Goal: Task Accomplishment & Management: Manage account settings

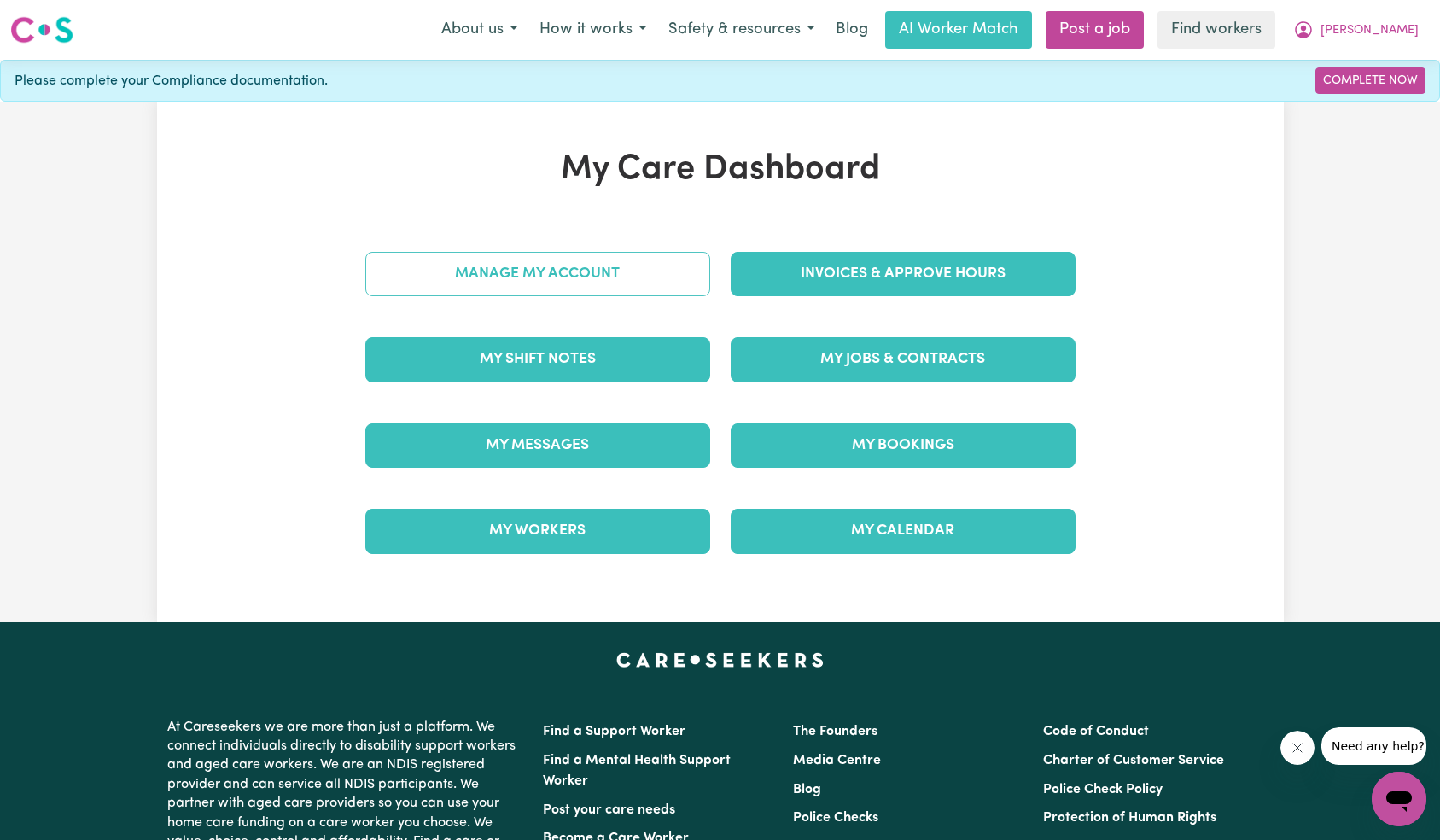
click at [642, 279] on link "Manage My Account" at bounding box center [538, 273] width 345 height 44
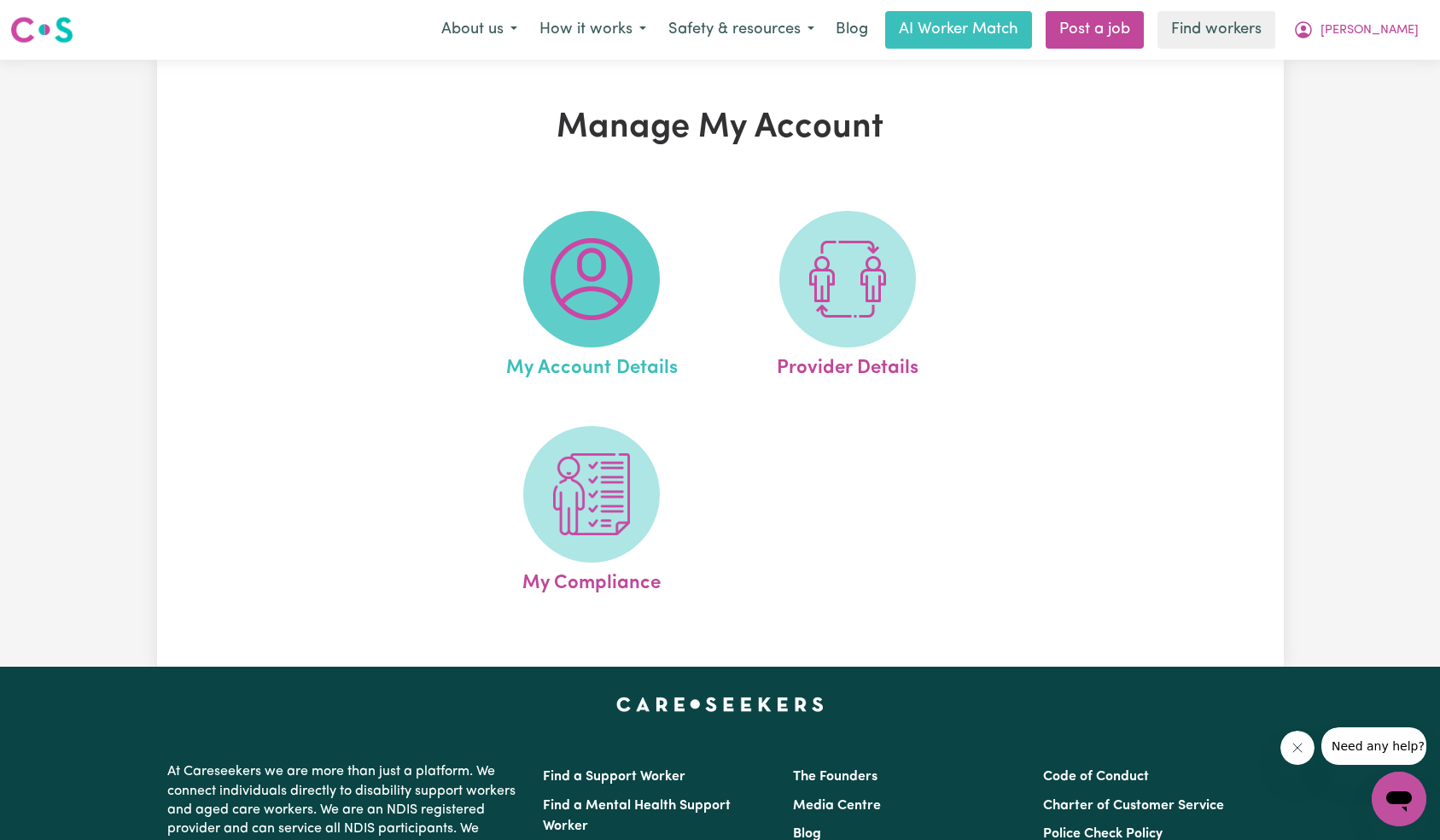
click at [632, 292] on img at bounding box center [591, 279] width 82 height 82
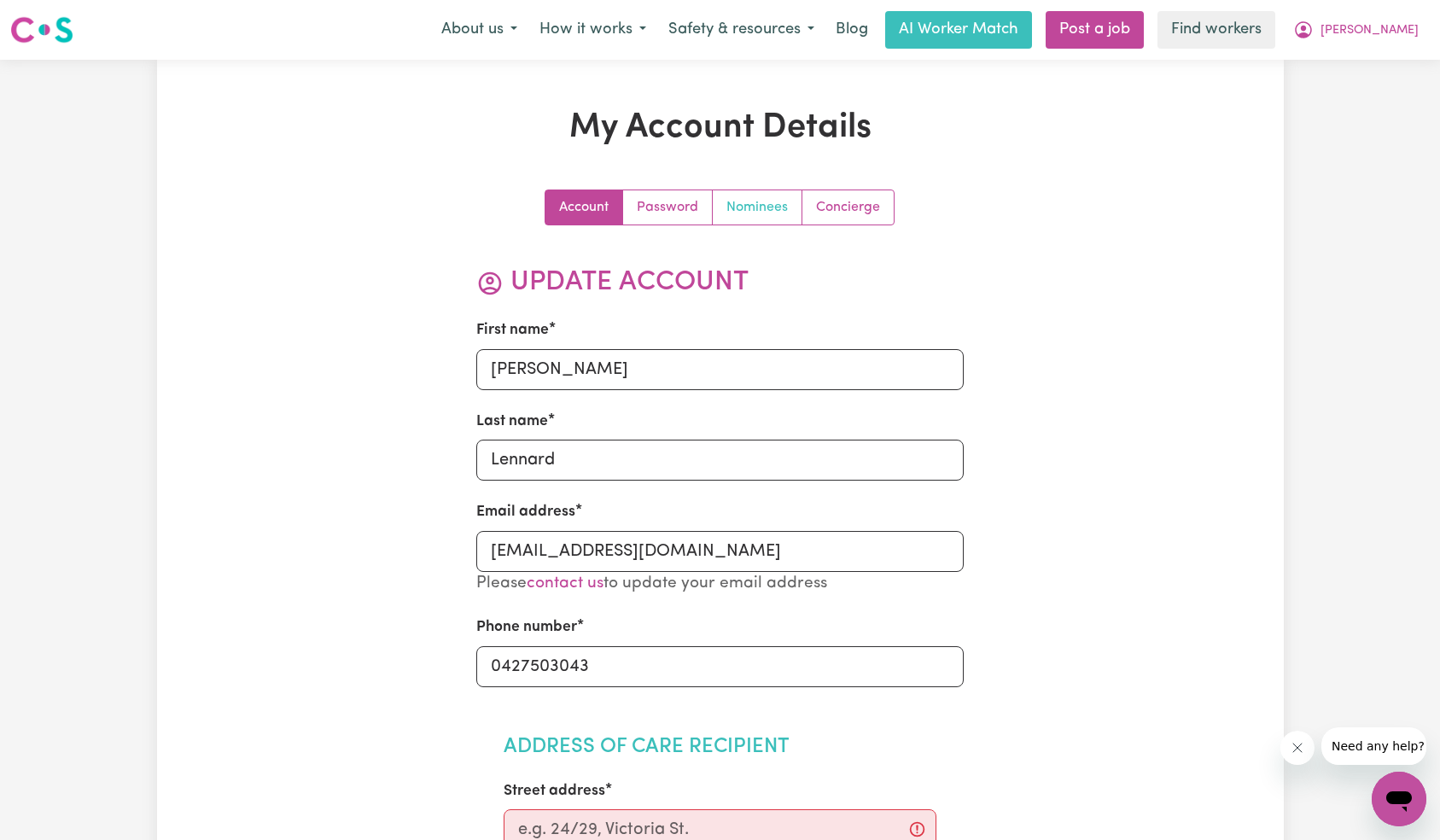
click at [761, 212] on link "Nominees" at bounding box center [758, 208] width 90 height 34
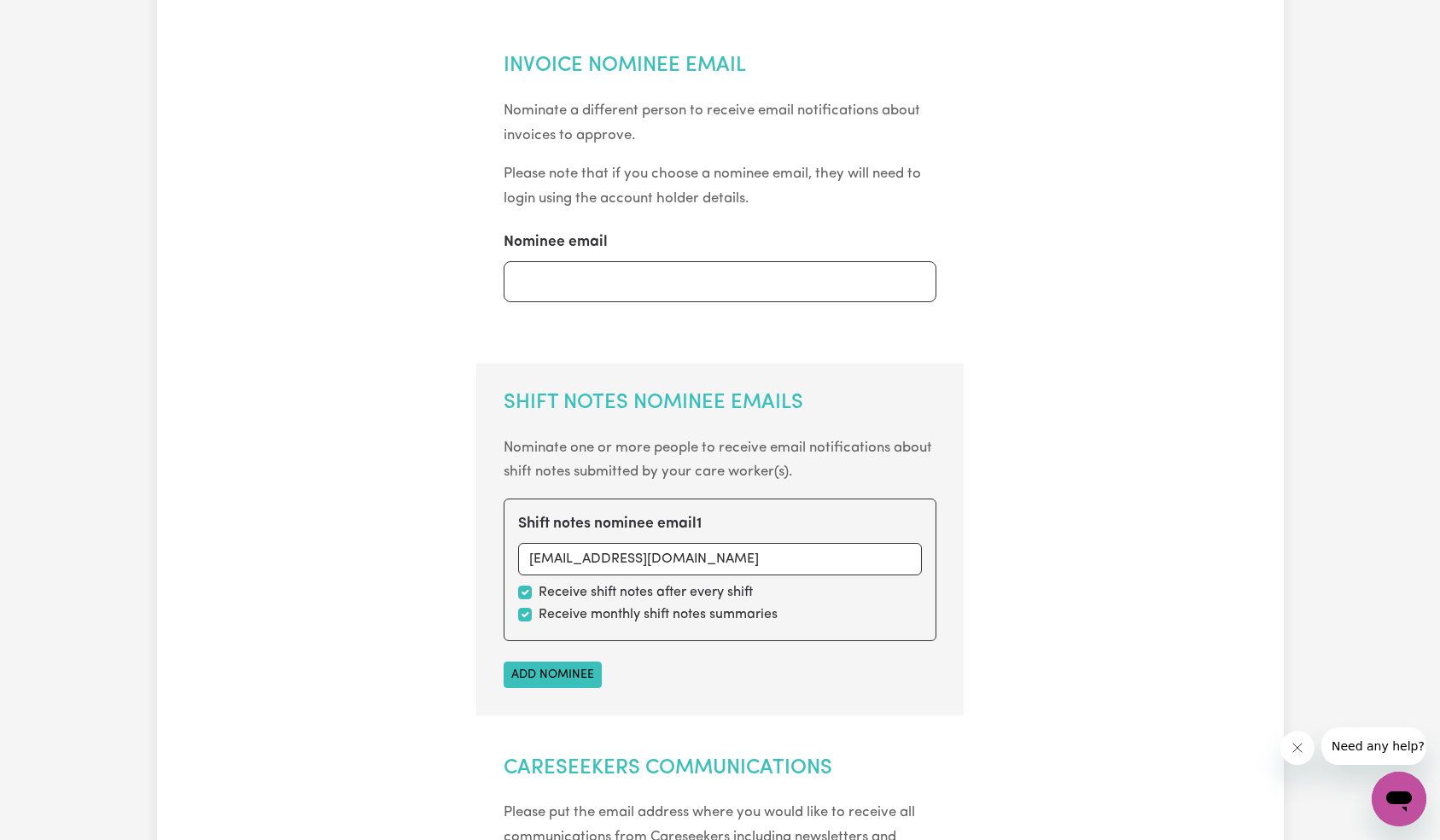
scroll to position [326, 0]
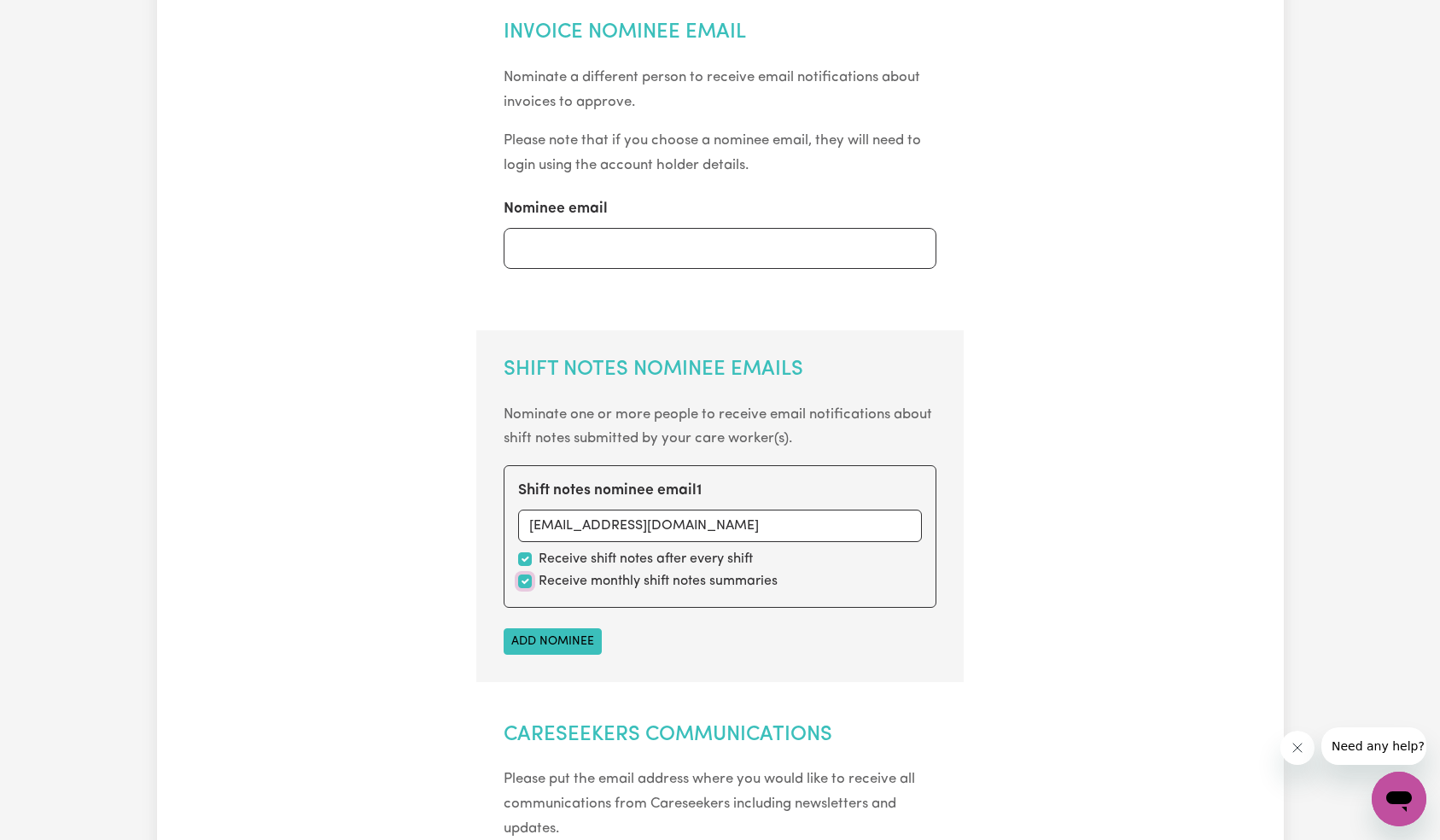
click at [526, 581] on input "checkbox" at bounding box center [525, 580] width 13 height 13
checkbox input "false"
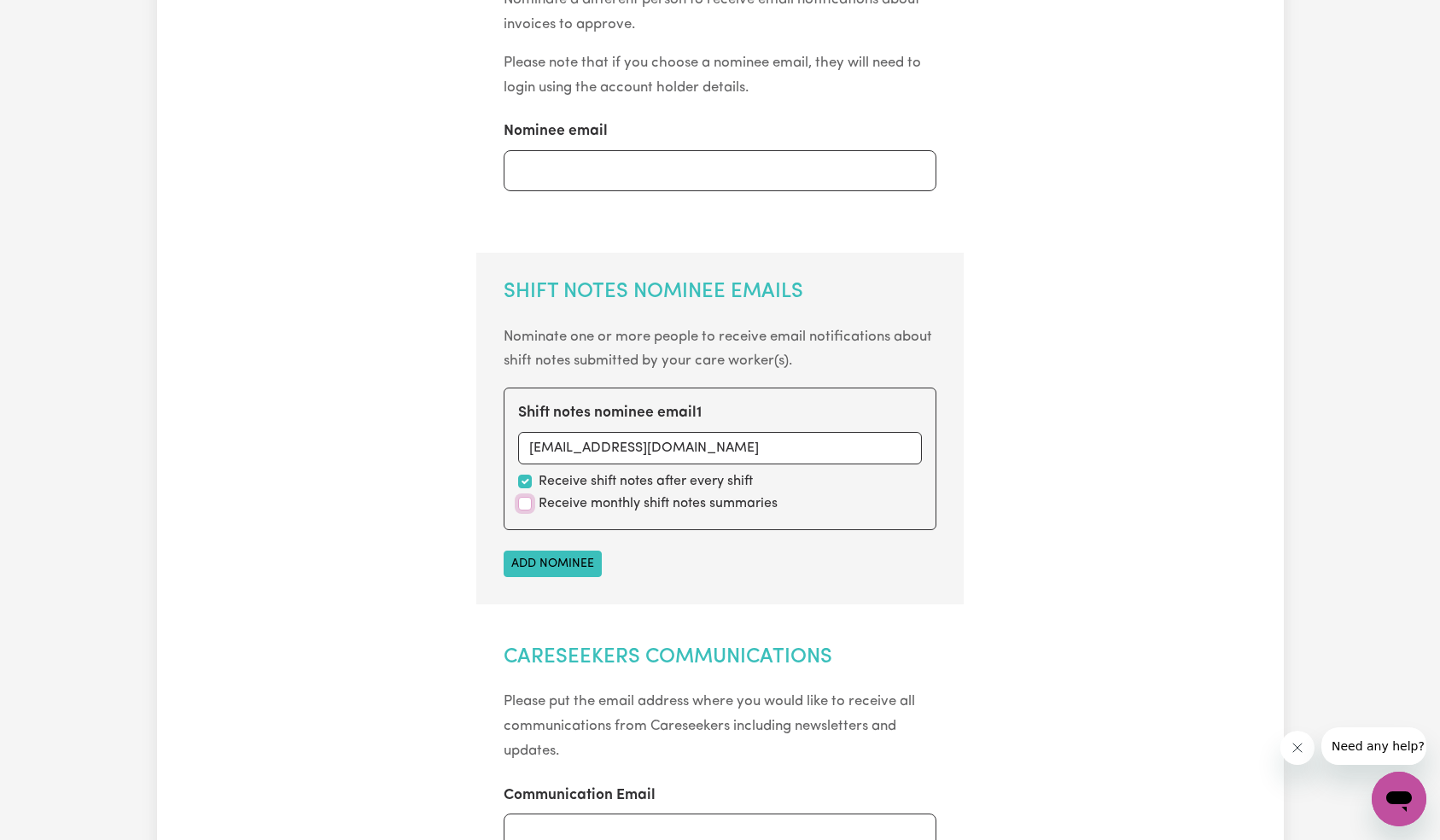
scroll to position [677, 0]
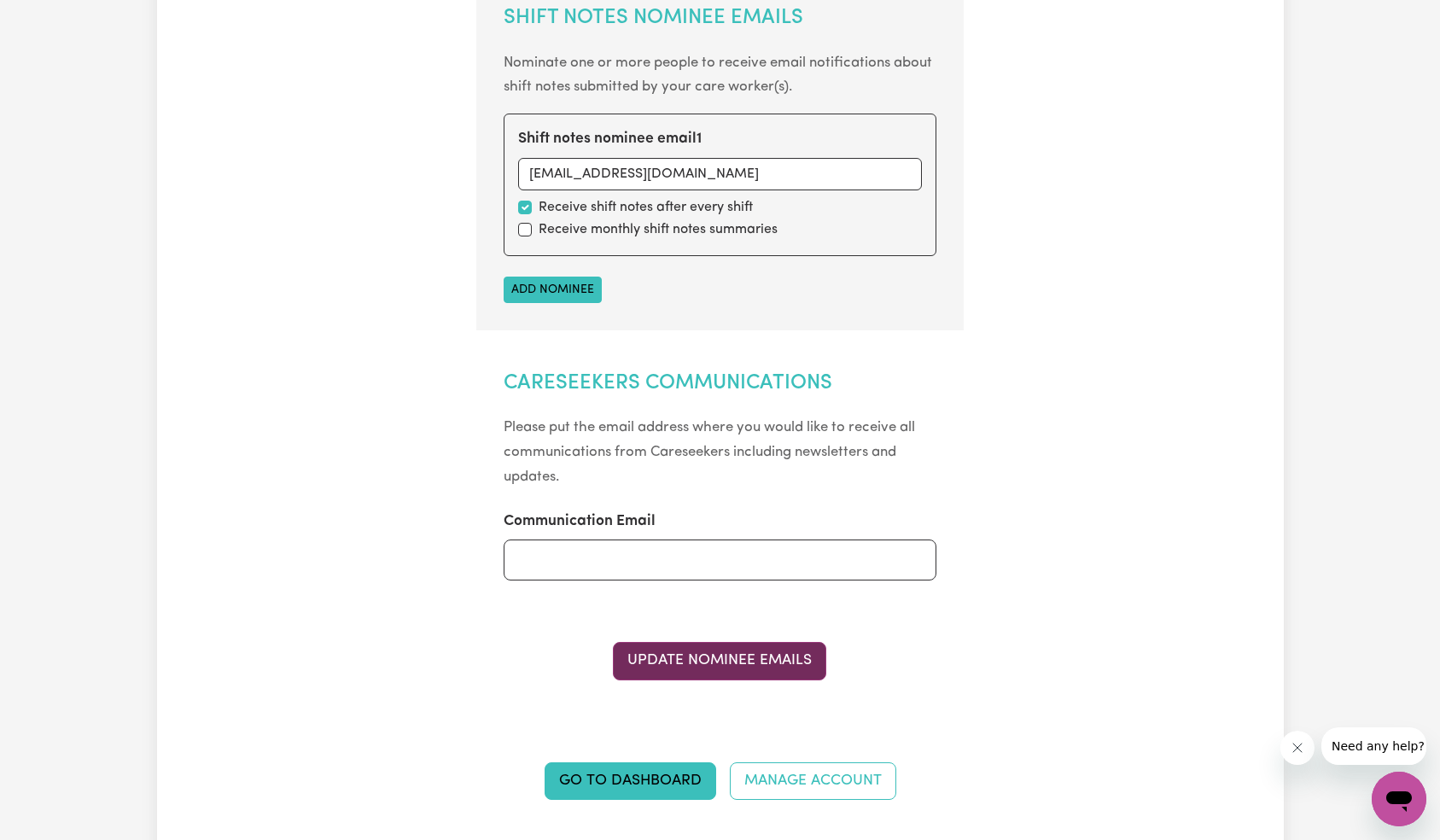
click at [716, 663] on button "Update Nominee Emails" at bounding box center [719, 660] width 213 height 38
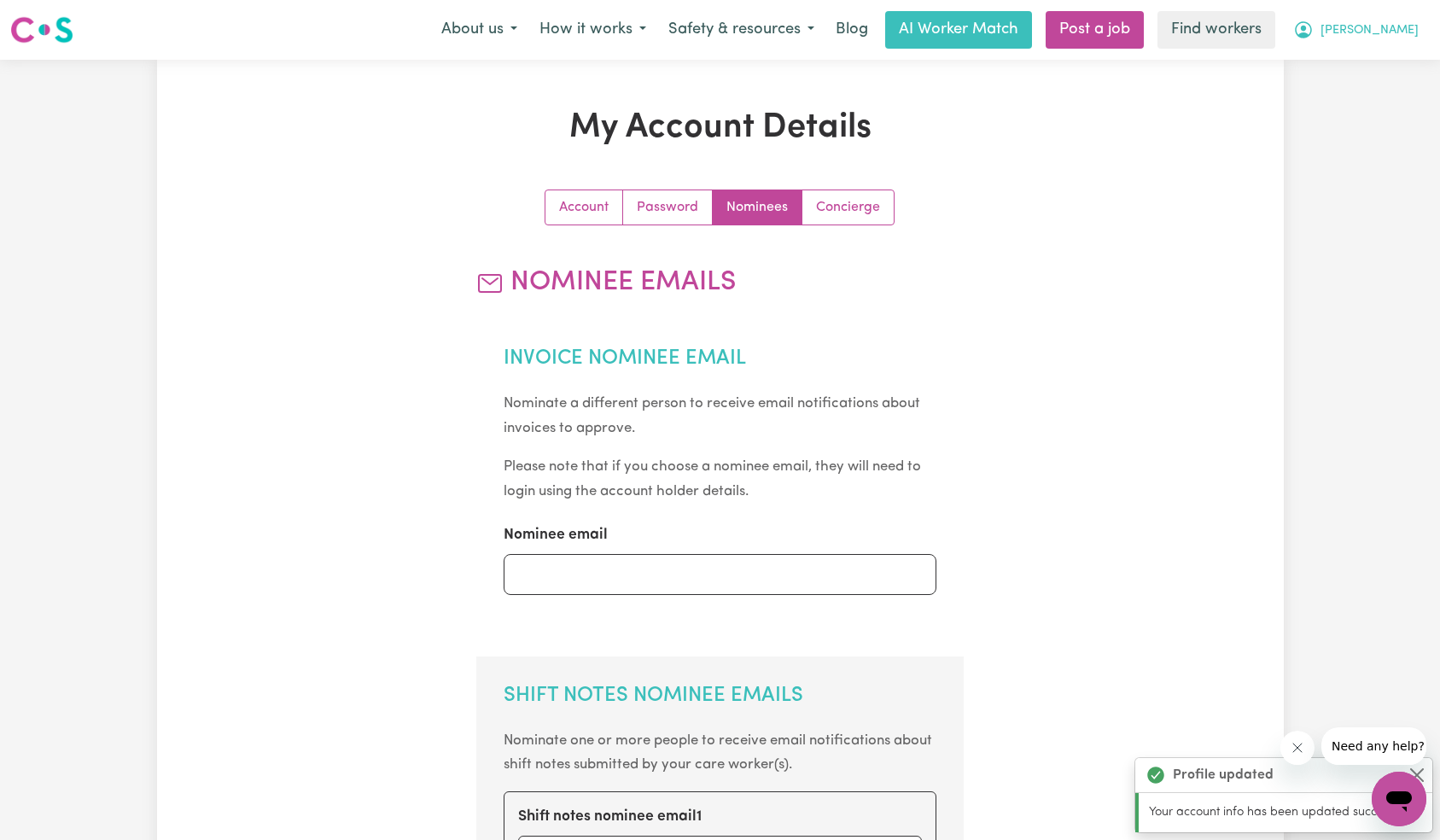
click at [1406, 13] on button "[PERSON_NAME]" at bounding box center [1356, 30] width 147 height 36
click at [1386, 97] on link "Logout" at bounding box center [1362, 98] width 135 height 32
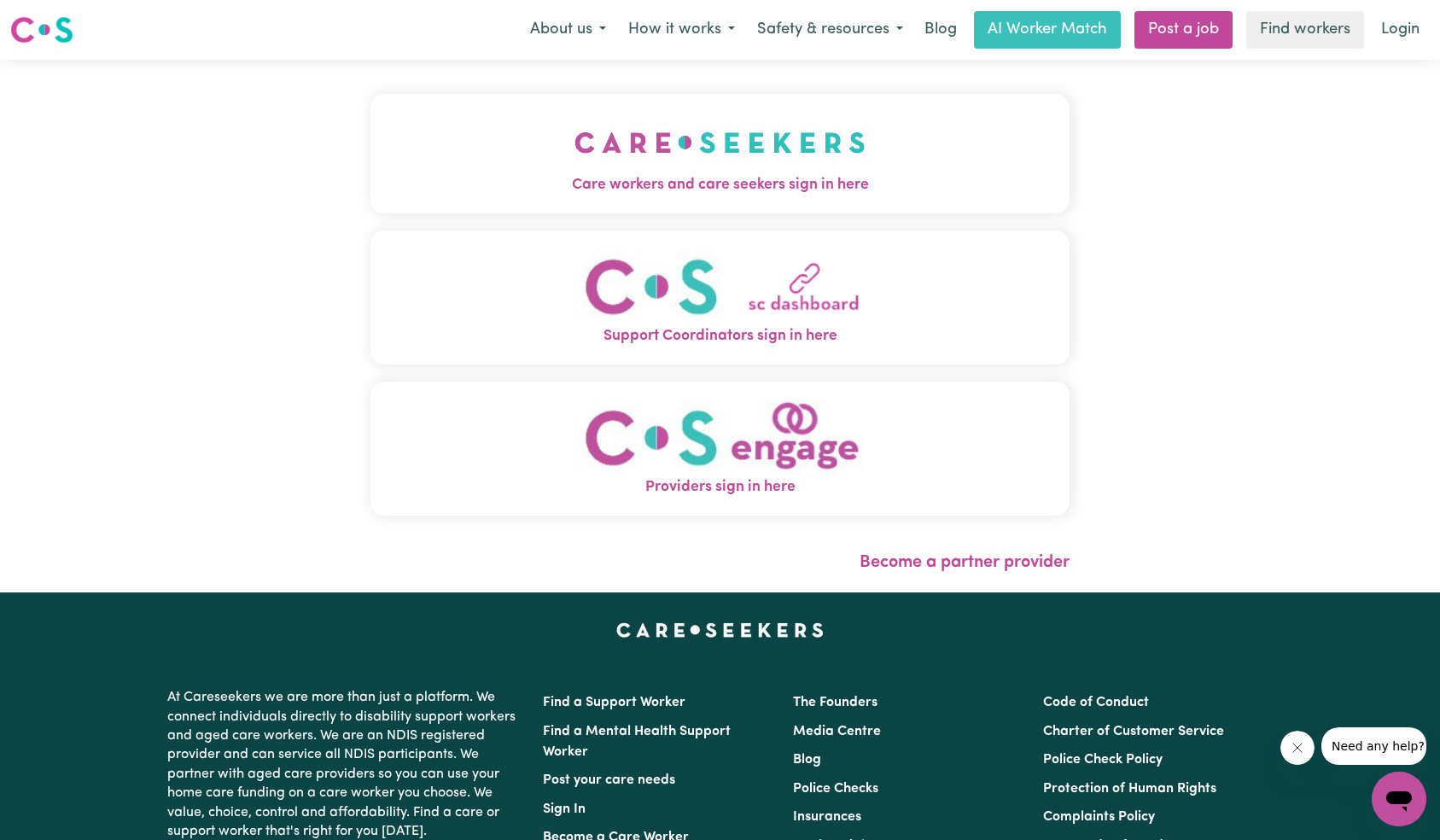
click at [543, 140] on button "Care workers and care seekers sign in here" at bounding box center [720, 153] width 700 height 119
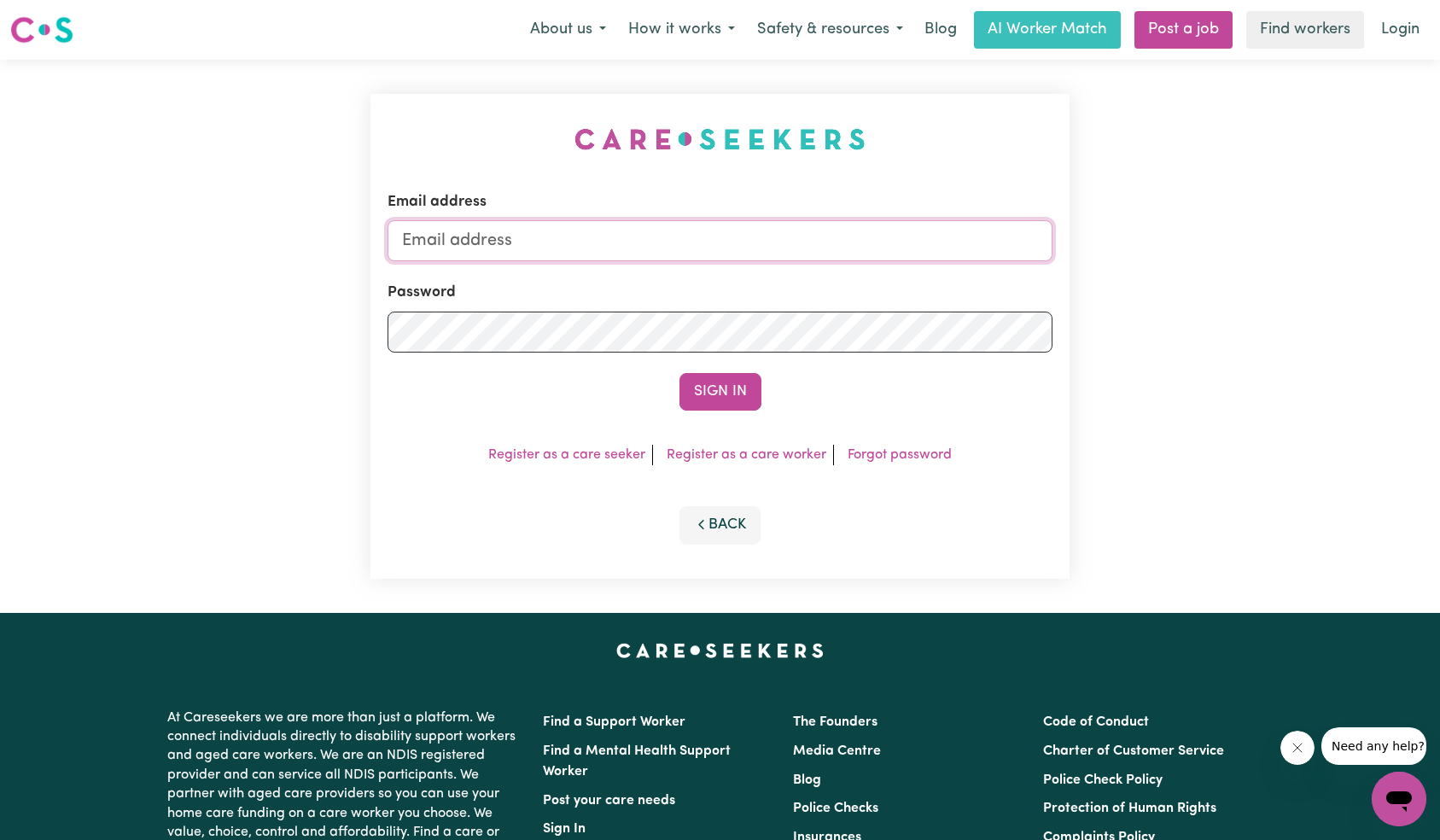
click at [755, 251] on input "Email address" at bounding box center [720, 241] width 666 height 41
paste input "[EMAIL_ADDRESS][DOMAIN_NAME]"
type input "[EMAIL_ADDRESS][DOMAIN_NAME]"
click at [704, 395] on button "Sign In" at bounding box center [720, 392] width 82 height 38
